Goal: Find specific page/section: Find specific page/section

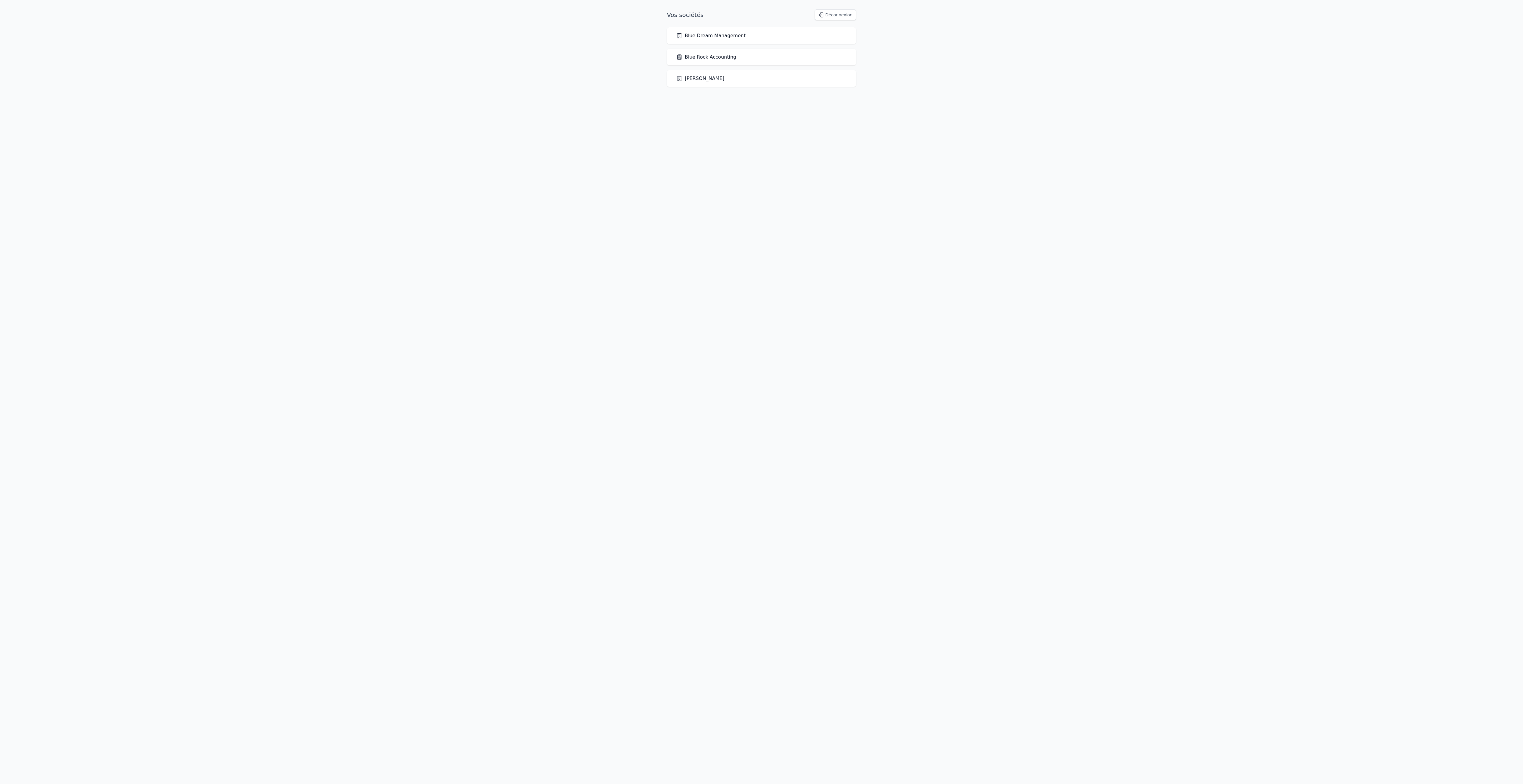
click at [736, 61] on link "Blue Rock Accounting" at bounding box center [706, 57] width 60 height 7
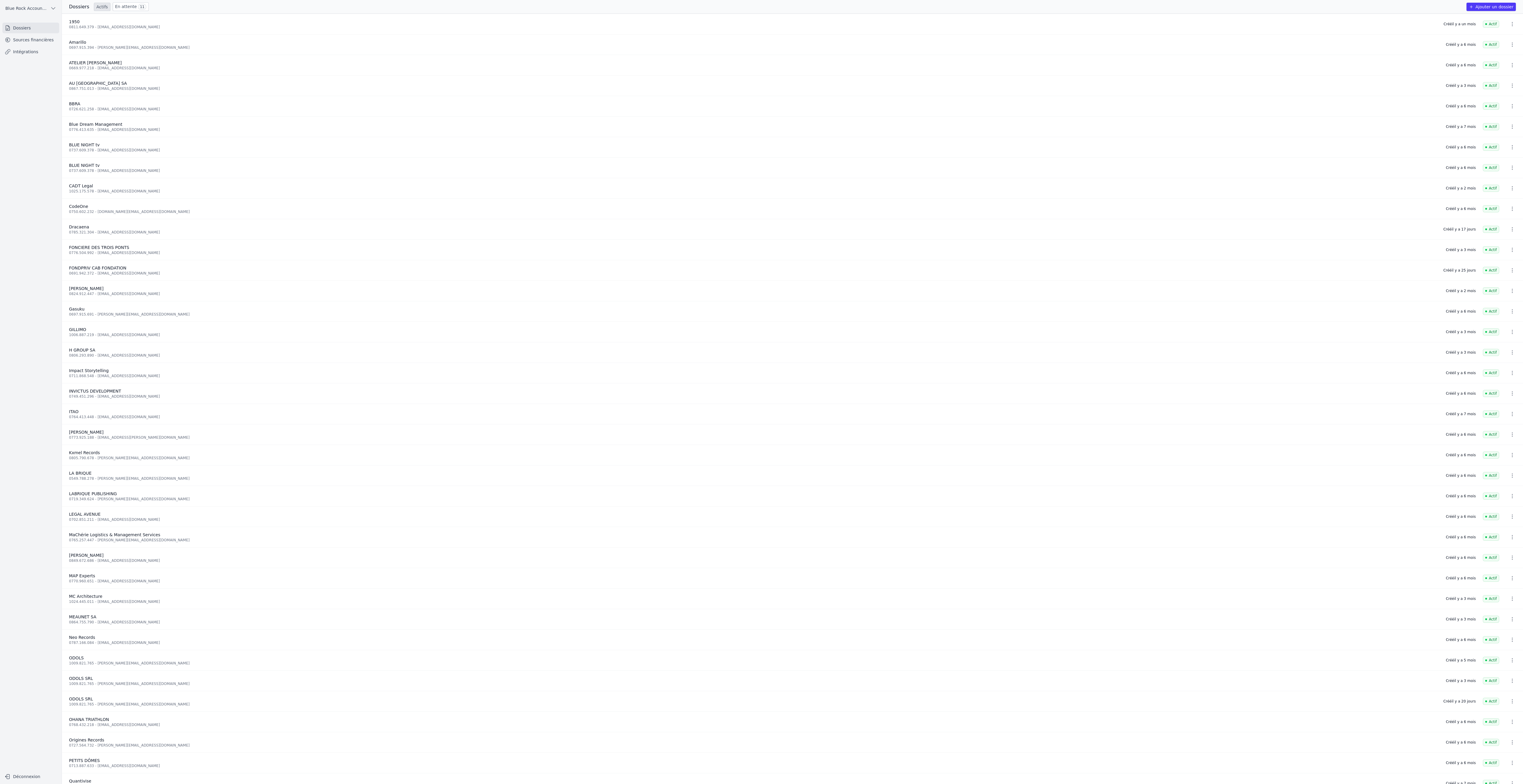
click at [35, 45] on link "Sources financières" at bounding box center [30, 40] width 56 height 11
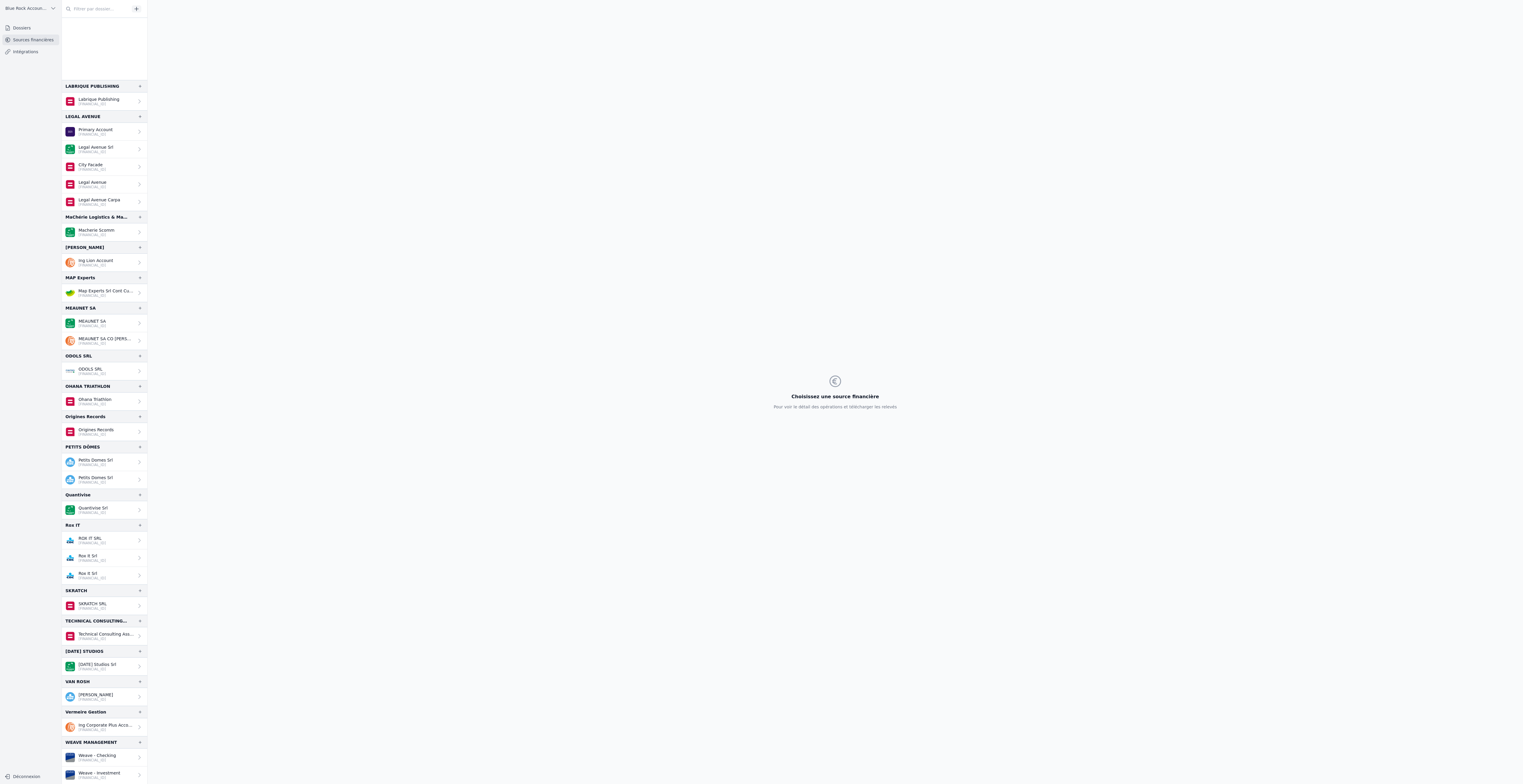
scroll to position [1322, 0]
click at [108, 505] on p "Quantivise Srl" at bounding box center [93, 508] width 29 height 6
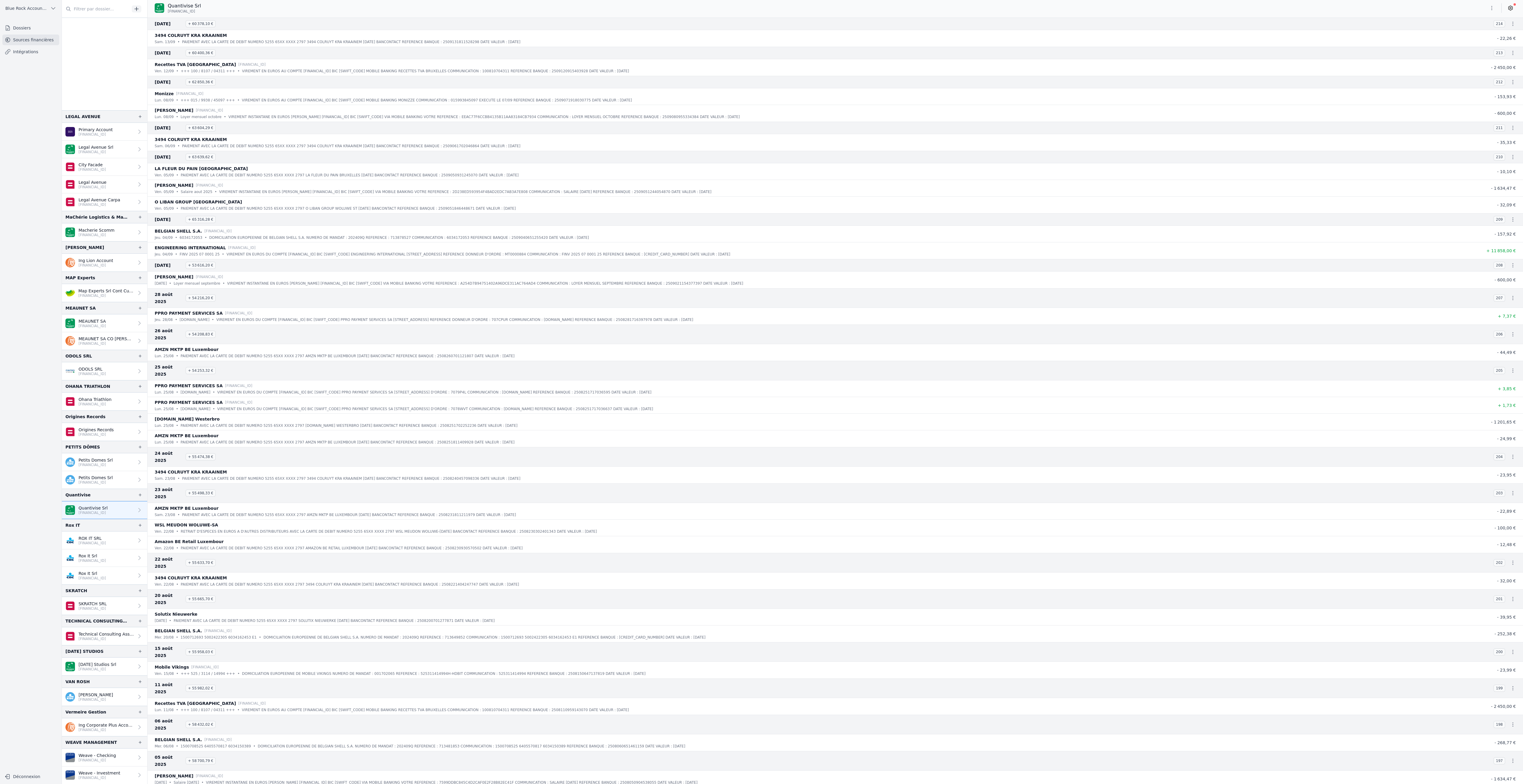
click at [1488, 9] on icon "button" at bounding box center [1491, 8] width 6 height 6
click at [1256, 14] on div at bounding box center [762, 392] width 1523 height 784
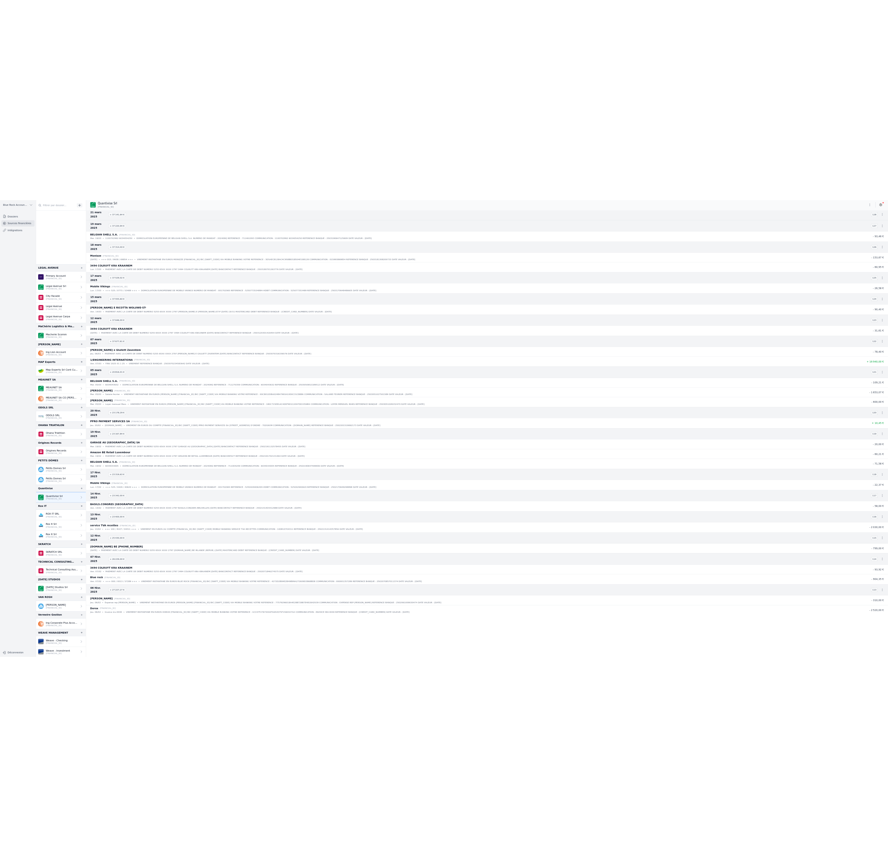
scroll to position [6448, 0]
